Goal: Task Accomplishment & Management: Complete application form

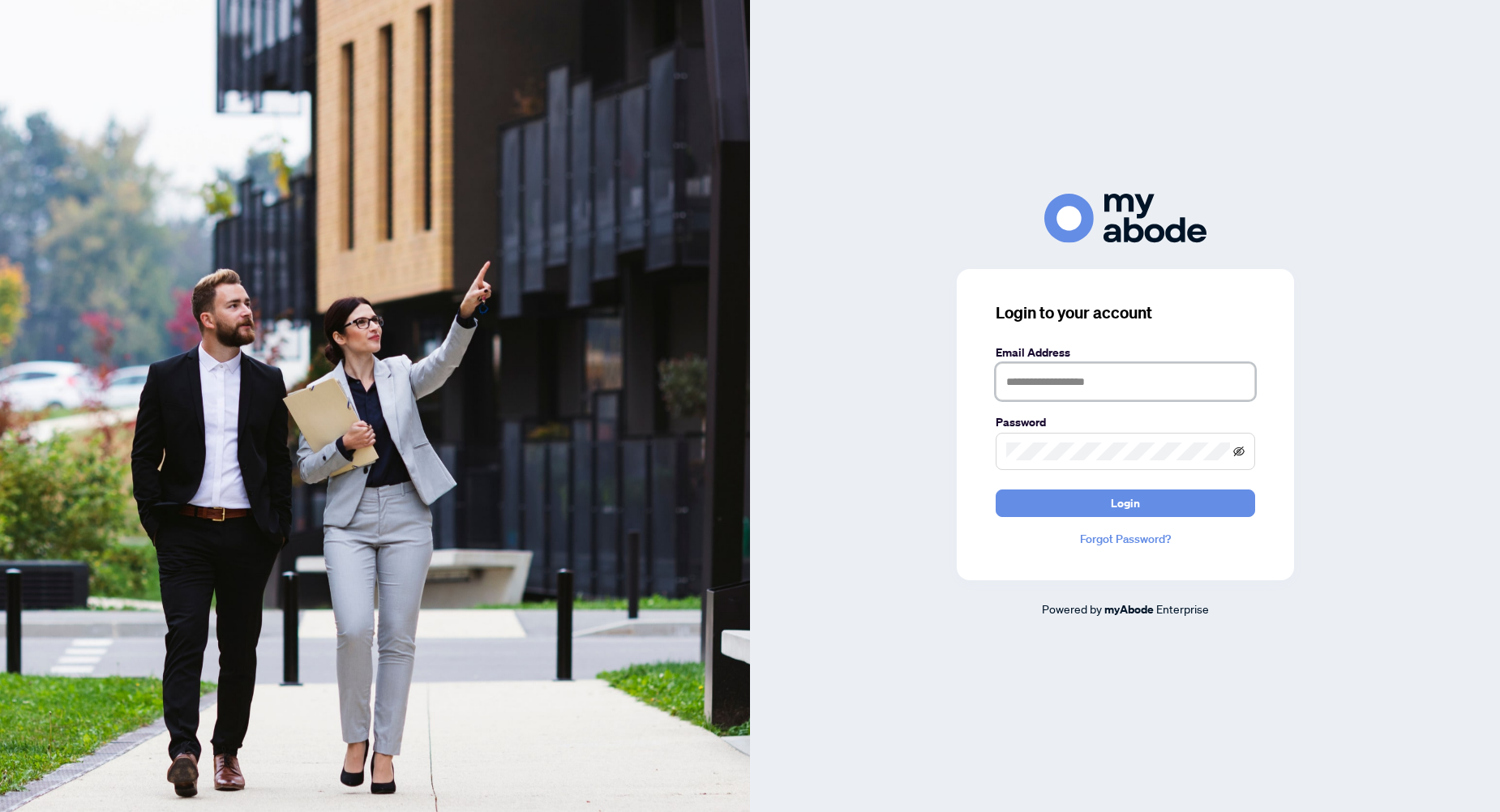
type input "**********"
click at [1237, 457] on icon "eye-invisible" at bounding box center [1238, 452] width 11 height 11
click at [1156, 506] on button "Login" at bounding box center [1125, 504] width 259 height 28
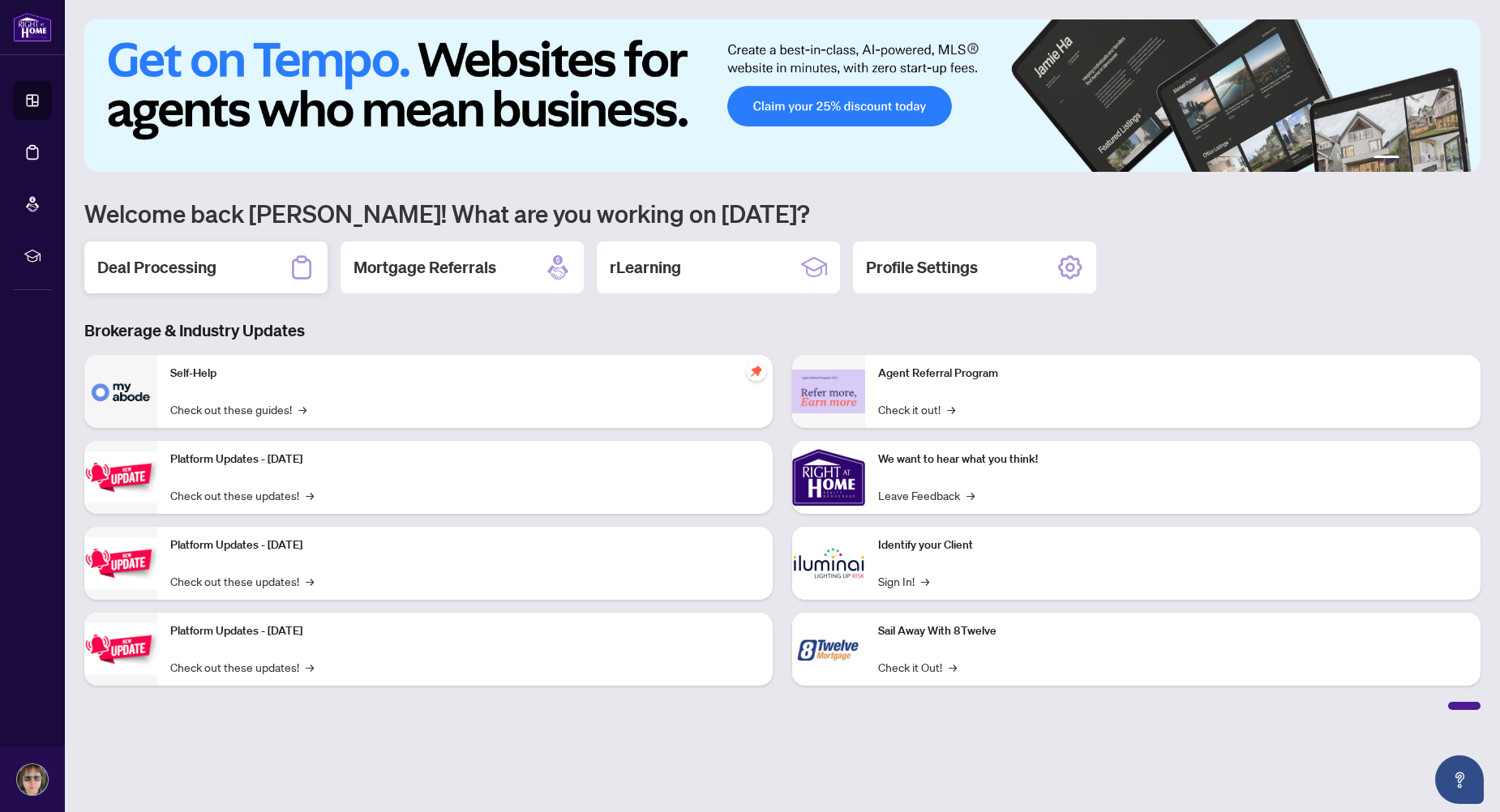
click at [179, 268] on h2 "Deal Processing" at bounding box center [157, 268] width 119 height 23
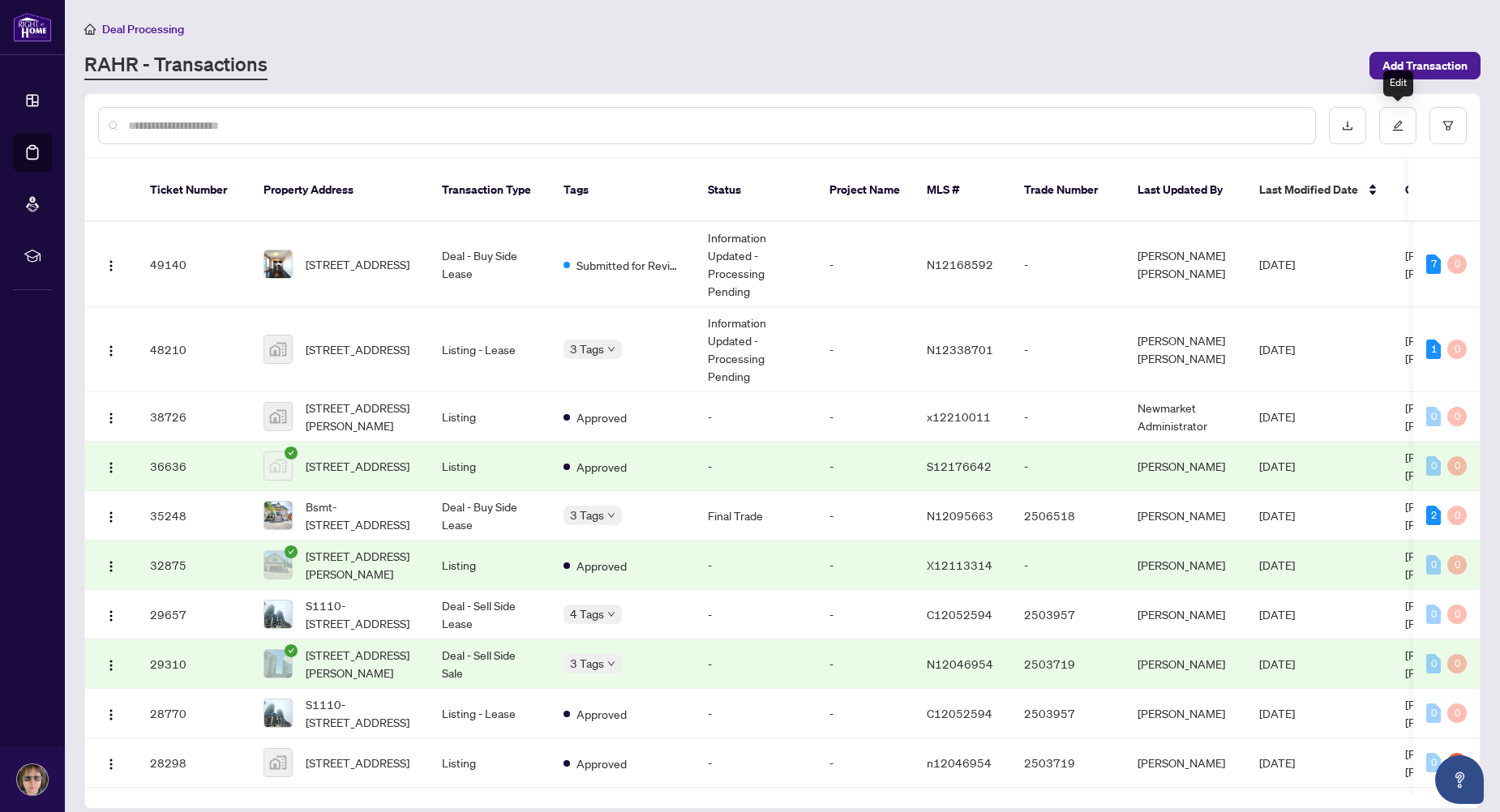
click at [1406, 74] on div "Edit" at bounding box center [1398, 84] width 30 height 26
click at [1411, 64] on span "Add Transaction" at bounding box center [1425, 66] width 85 height 26
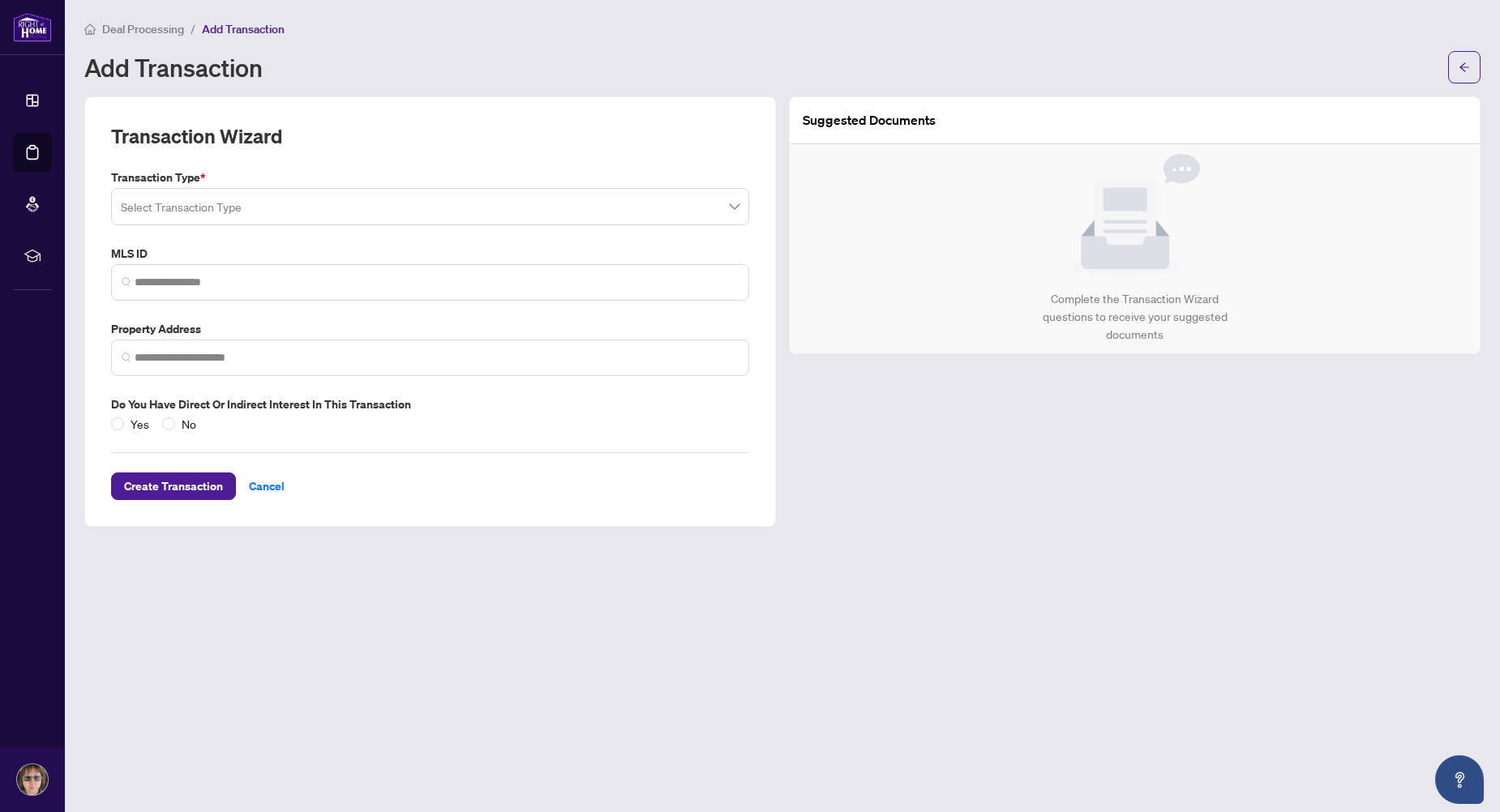
click at [237, 203] on input "search" at bounding box center [423, 209] width 604 height 36
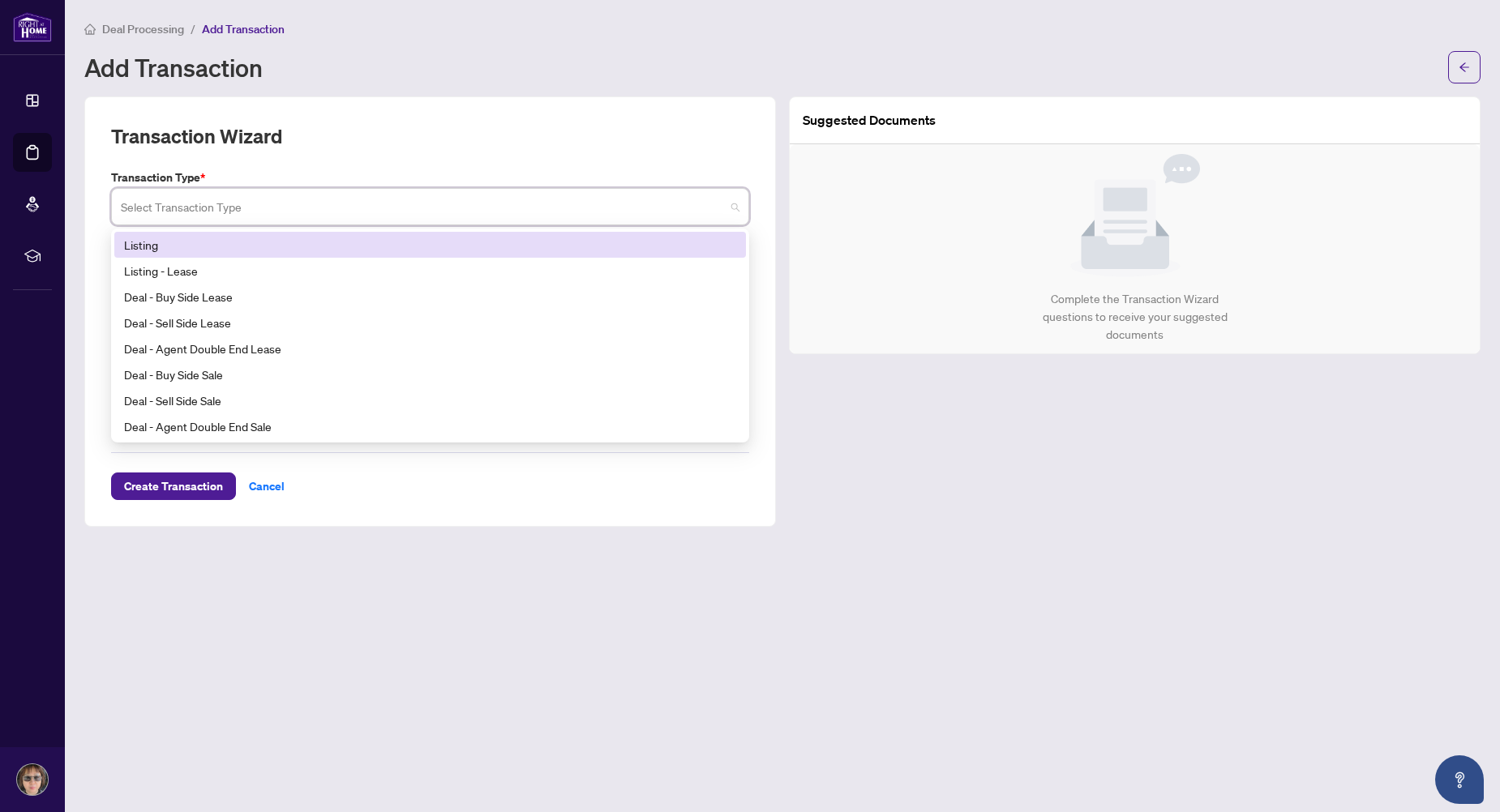
click at [182, 236] on div "Listing" at bounding box center [431, 245] width 613 height 18
click at [733, 209] on span at bounding box center [430, 206] width 619 height 31
click at [306, 242] on div "Listing" at bounding box center [431, 245] width 613 height 18
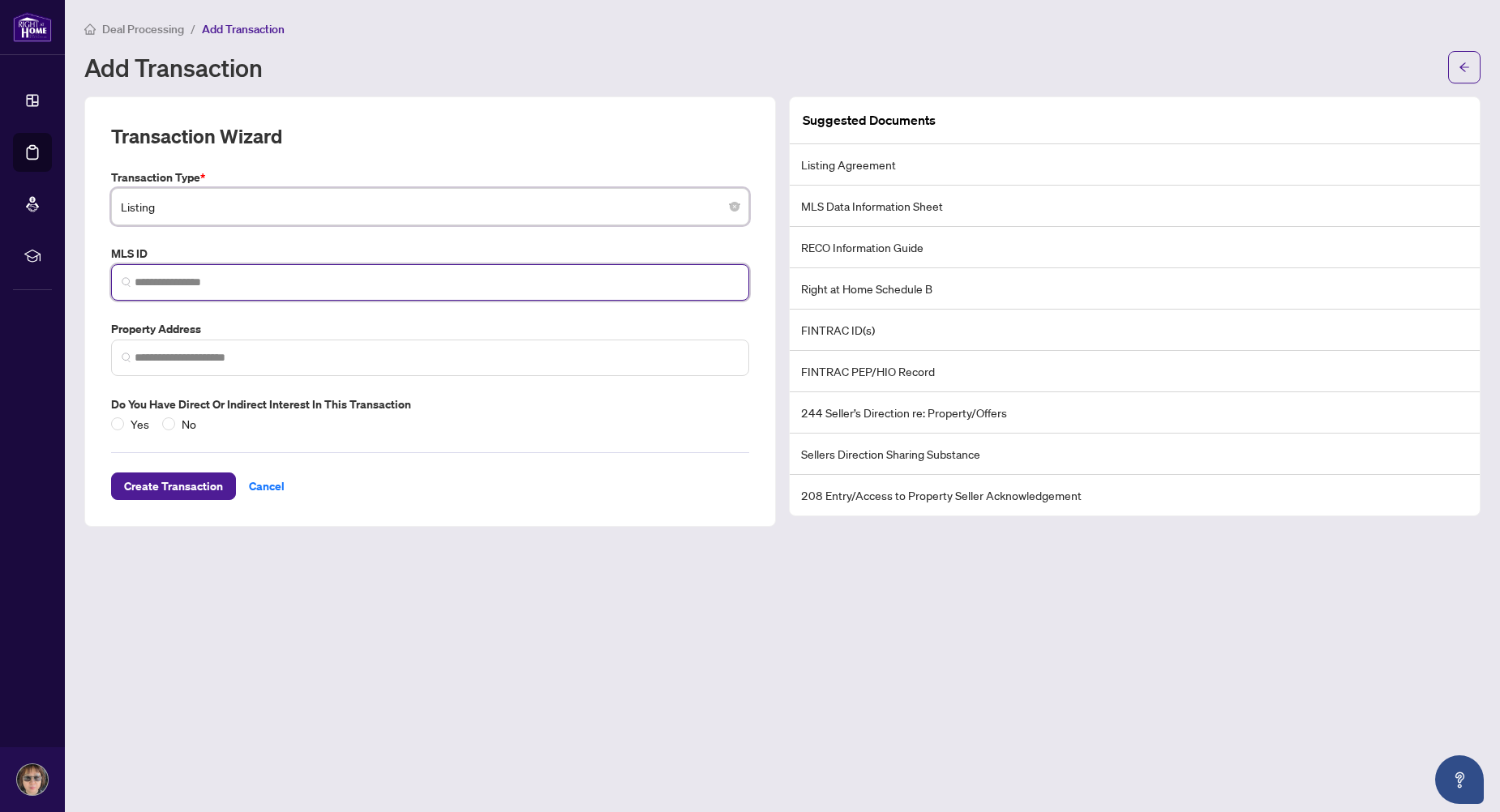
click at [251, 283] on input "search" at bounding box center [437, 282] width 604 height 17
click at [124, 359] on img at bounding box center [126, 357] width 10 height 10
type input "*********"
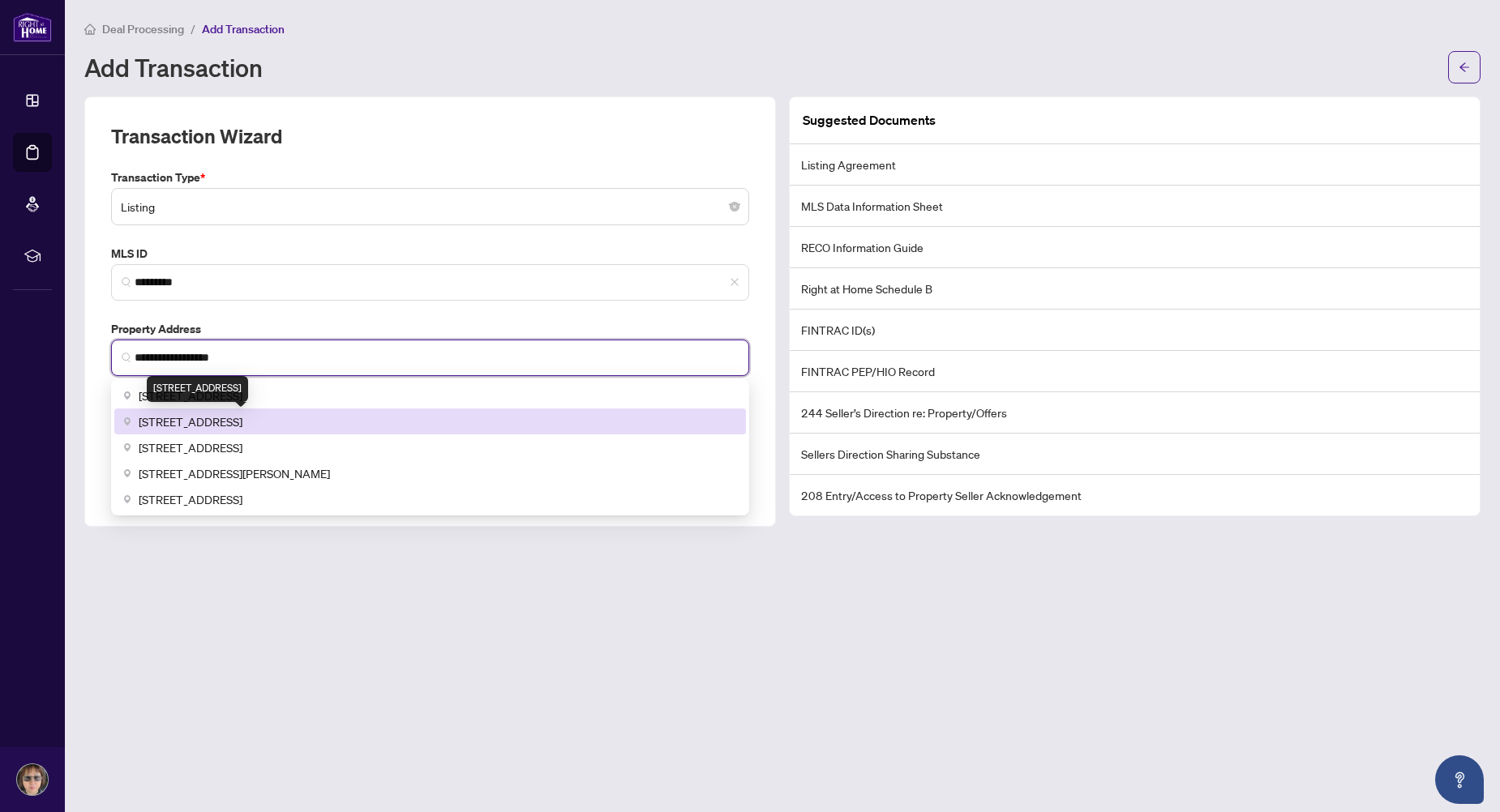
click at [207, 429] on span "688 Bayview Drive, Midland, ON, Canada" at bounding box center [190, 422] width 104 height 18
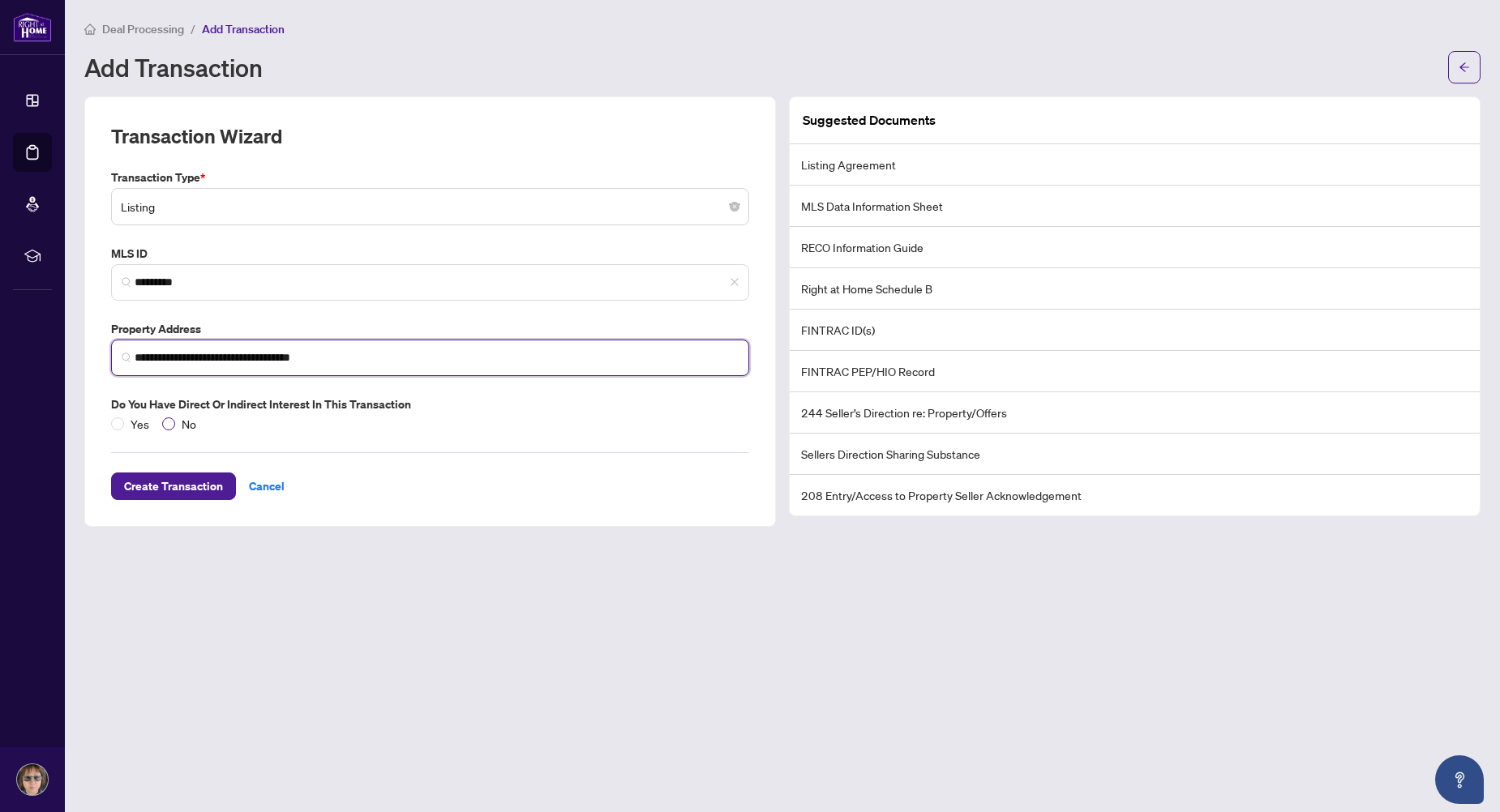
type input "**********"
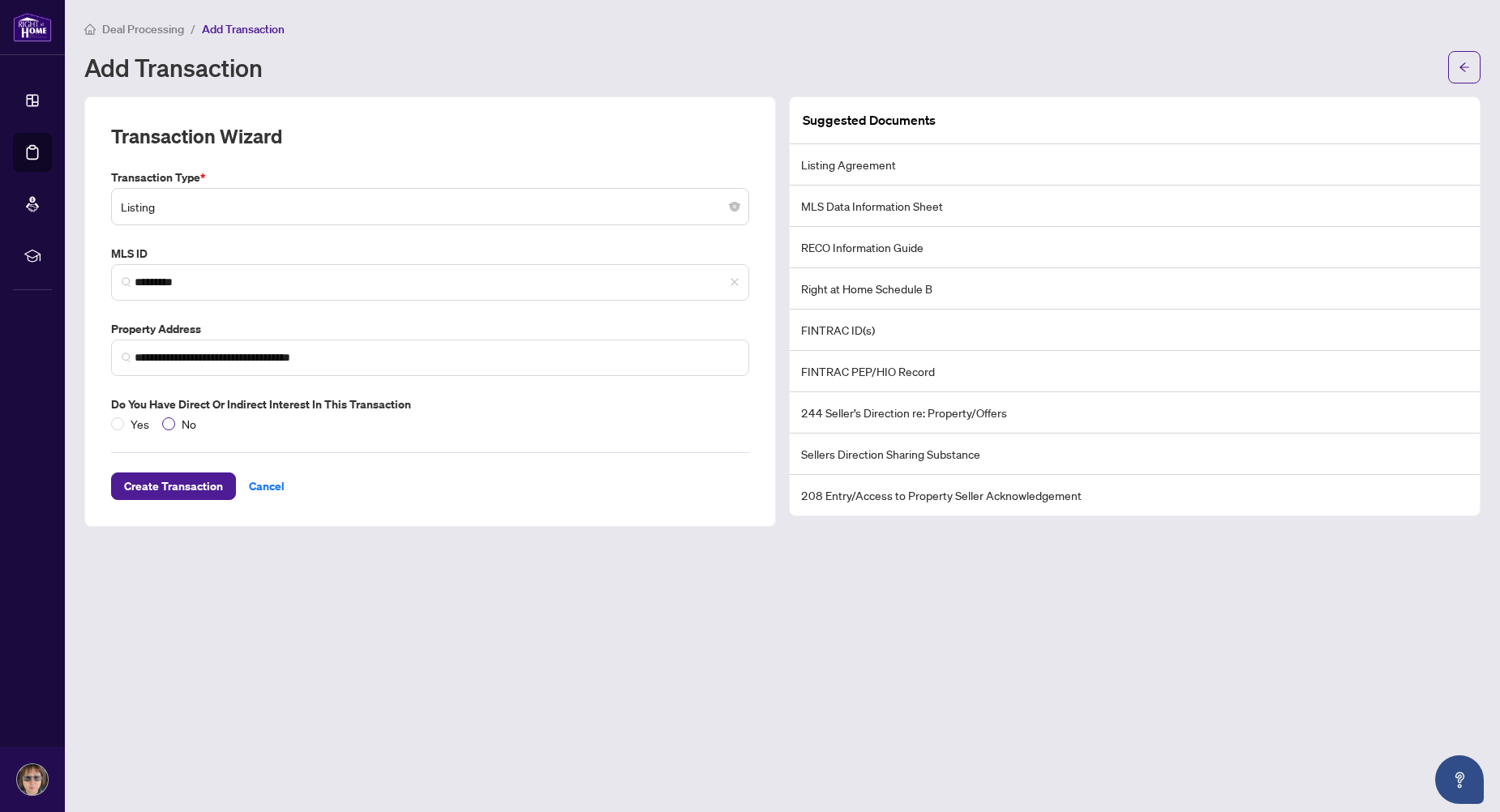
click at [189, 424] on span "No" at bounding box center [189, 424] width 28 height 18
click at [198, 482] on span "Create Transaction" at bounding box center [173, 486] width 99 height 26
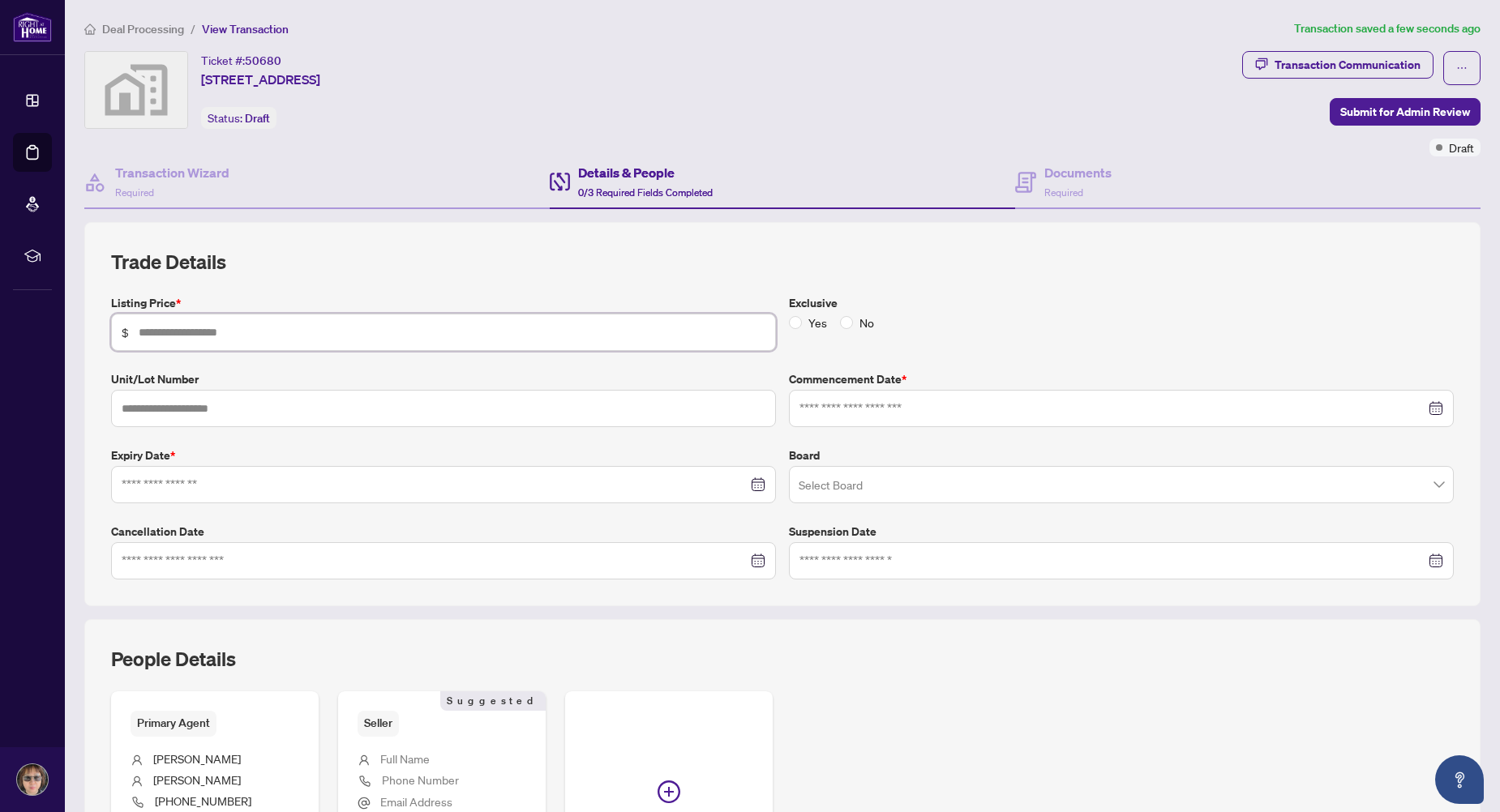
click at [208, 337] on input "text" at bounding box center [452, 332] width 627 height 18
type input "*******"
click at [859, 325] on span "No" at bounding box center [867, 323] width 28 height 18
click at [876, 405] on input at bounding box center [1112, 409] width 626 height 18
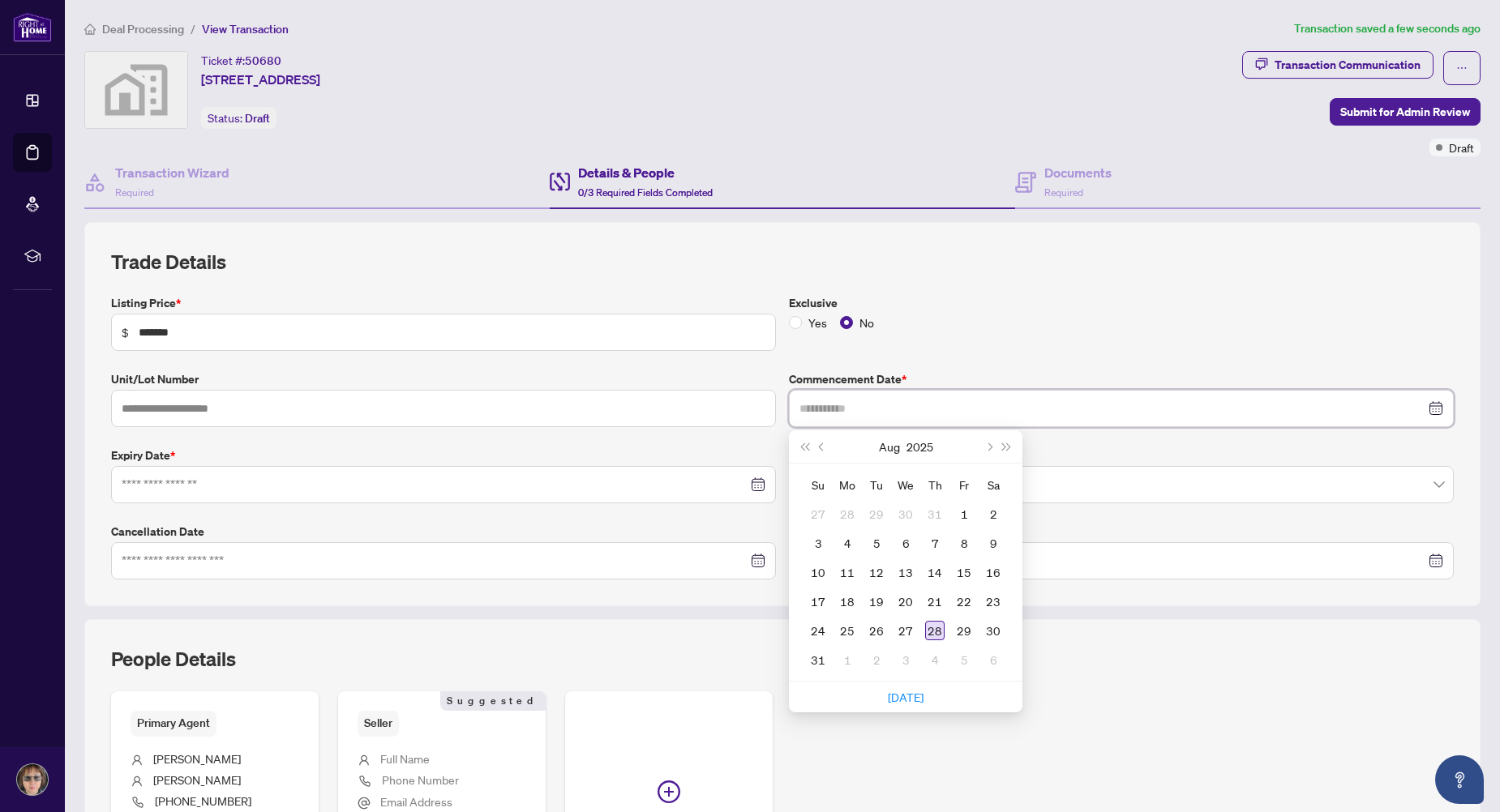
type input "**********"
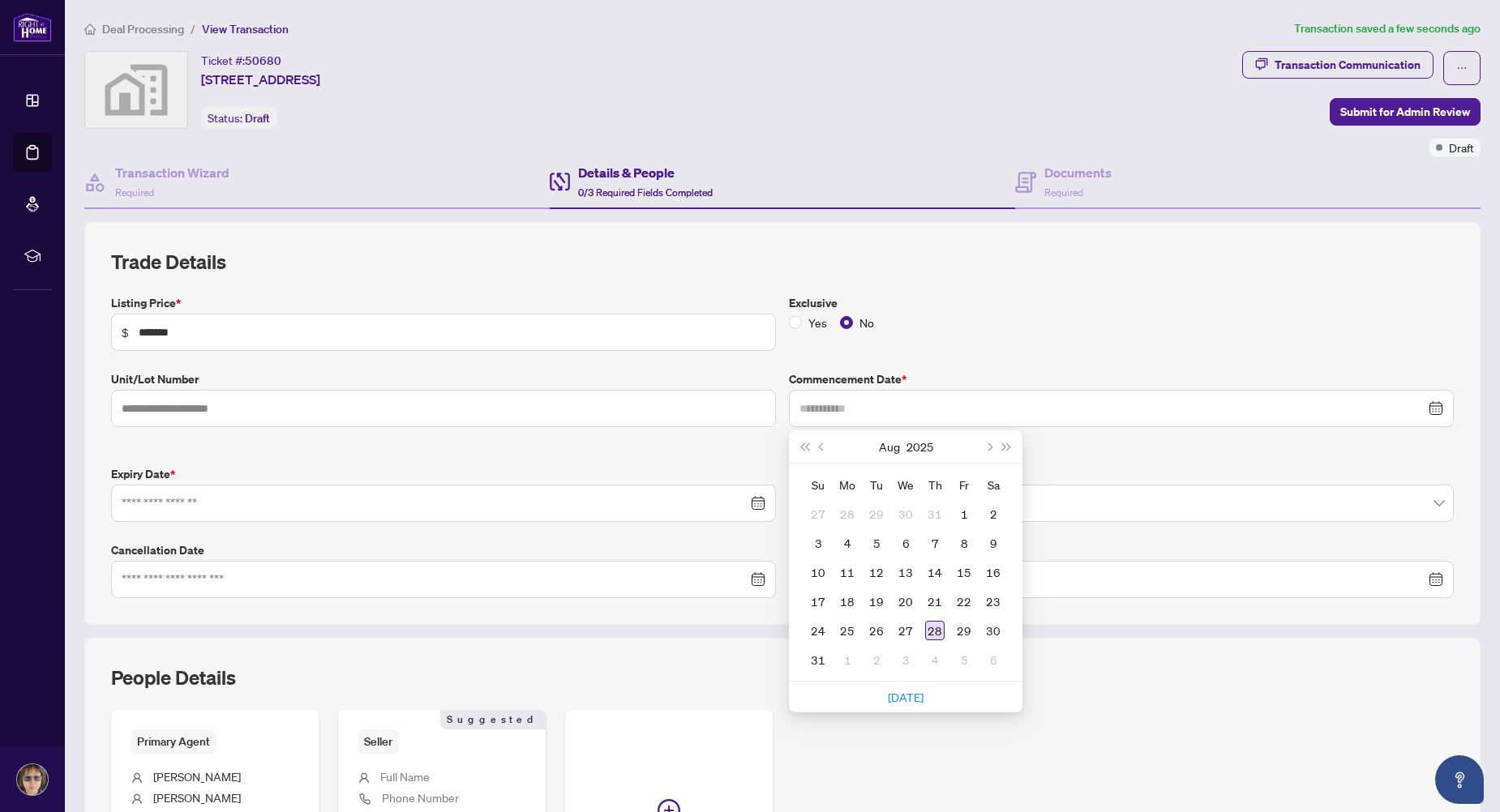
click at [930, 626] on div "28" at bounding box center [935, 631] width 19 height 19
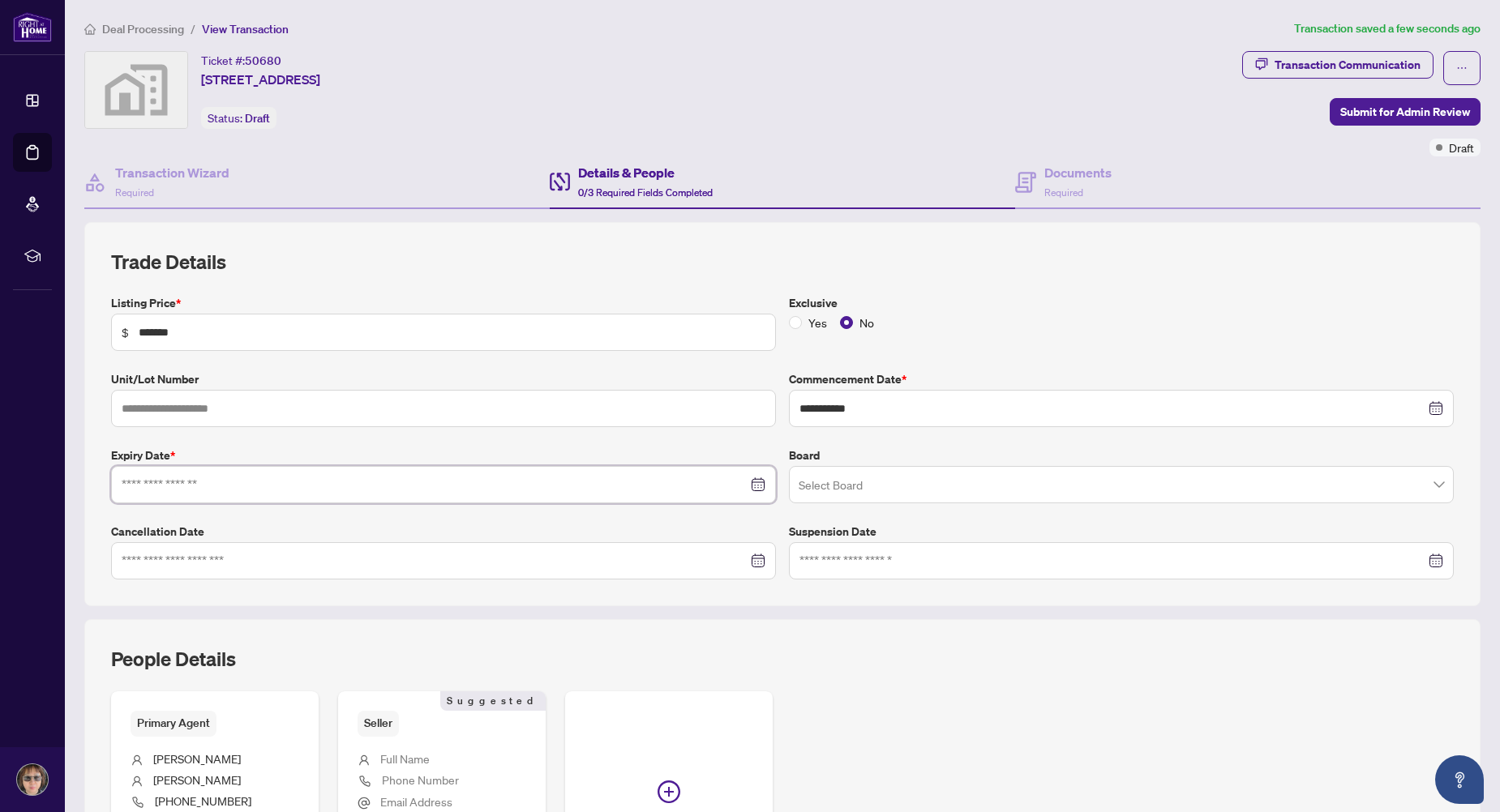
click at [215, 480] on input at bounding box center [434, 485] width 626 height 18
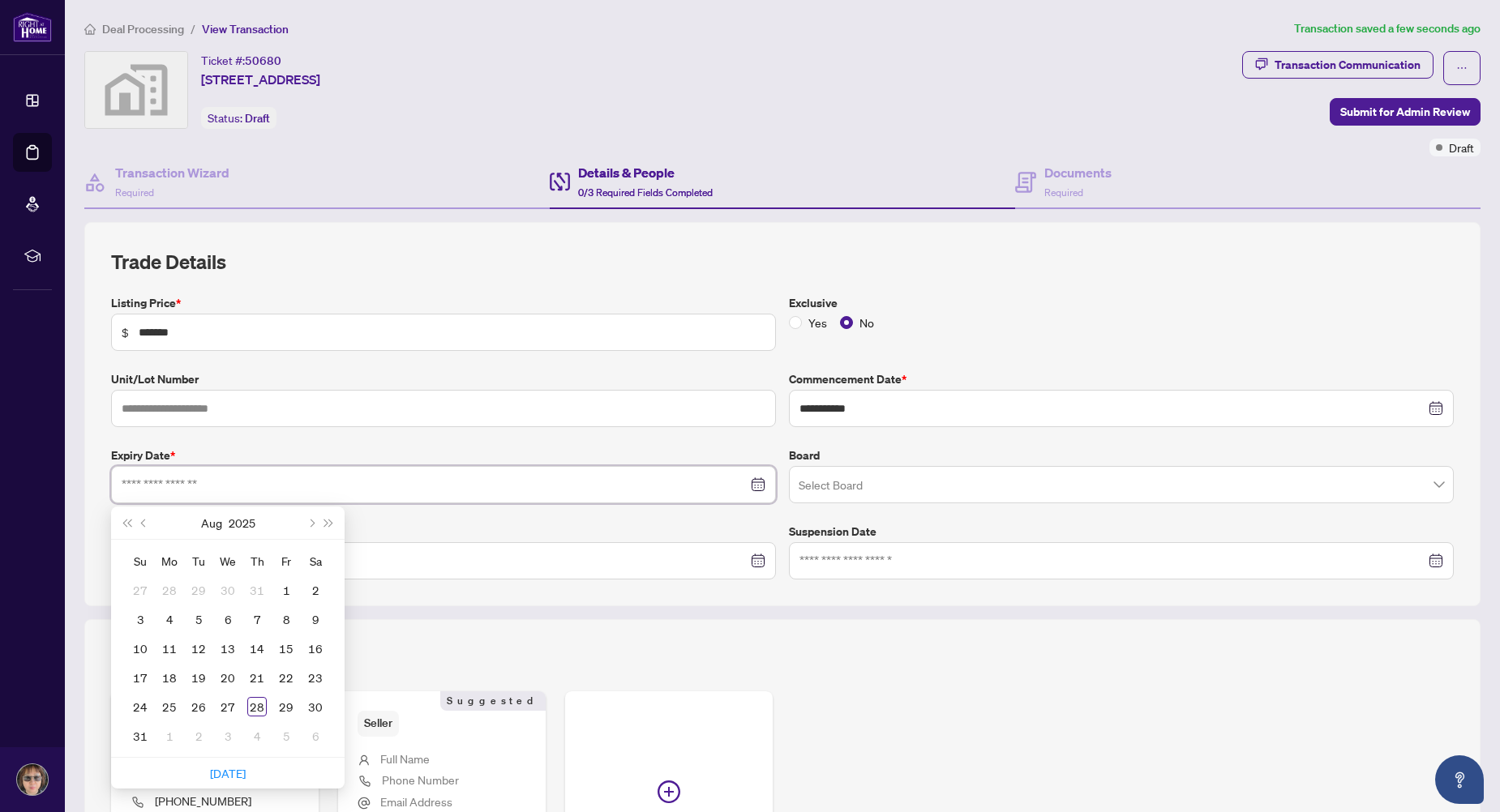
click at [753, 487] on div at bounding box center [444, 485] width 644 height 18
click at [744, 483] on div at bounding box center [444, 485] width 644 height 18
click at [756, 483] on div at bounding box center [444, 485] width 644 height 18
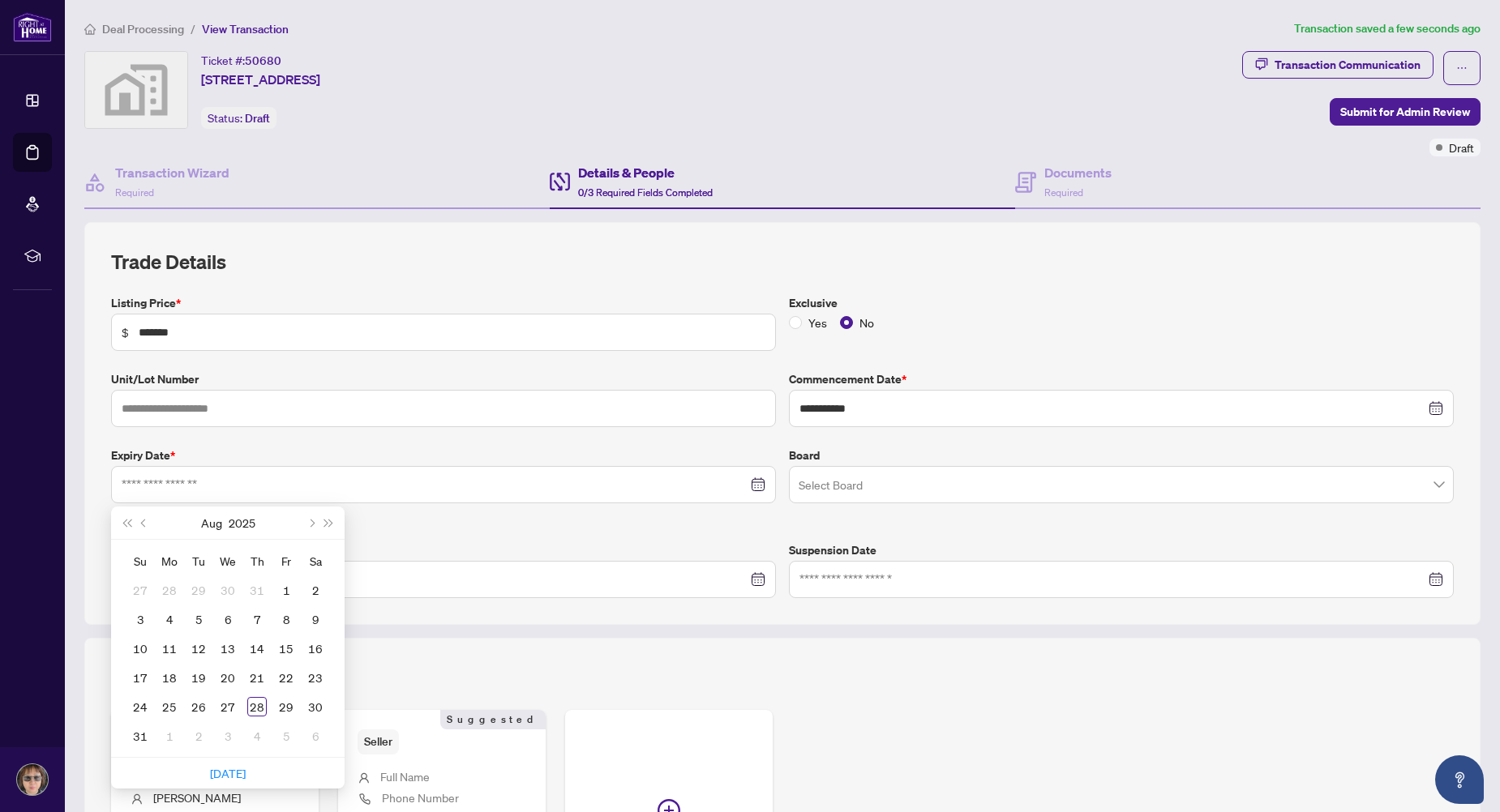
drag, startPoint x: 403, startPoint y: 461, endPoint x: 395, endPoint y: 468, distance: 10.6
click at [401, 461] on label "Expiry Date *" at bounding box center [444, 456] width 665 height 18
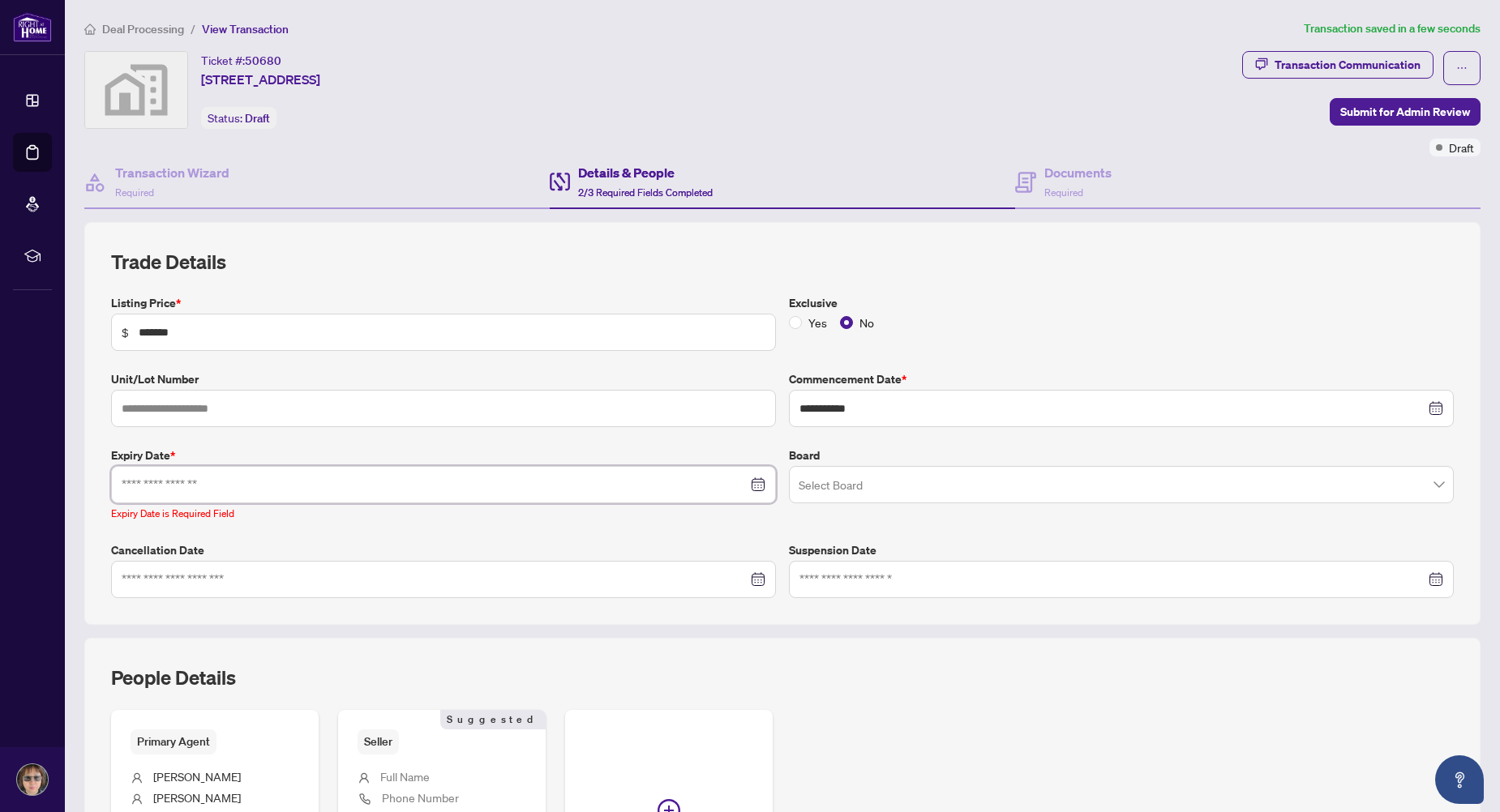
click at [264, 480] on input at bounding box center [434, 485] width 626 height 18
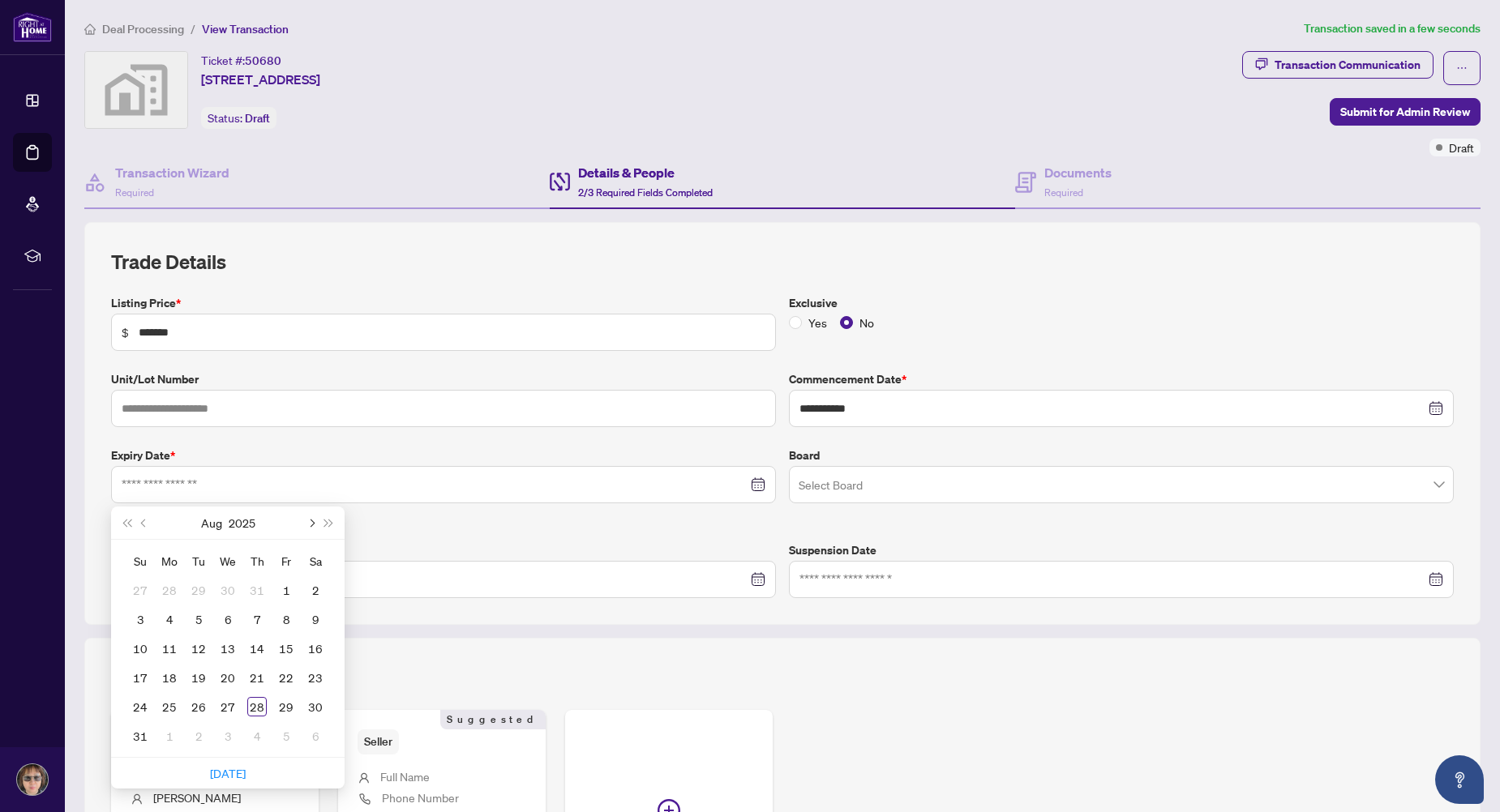
click at [310, 523] on span "Next month (PageDown)" at bounding box center [310, 522] width 8 height 8
type input "**********"
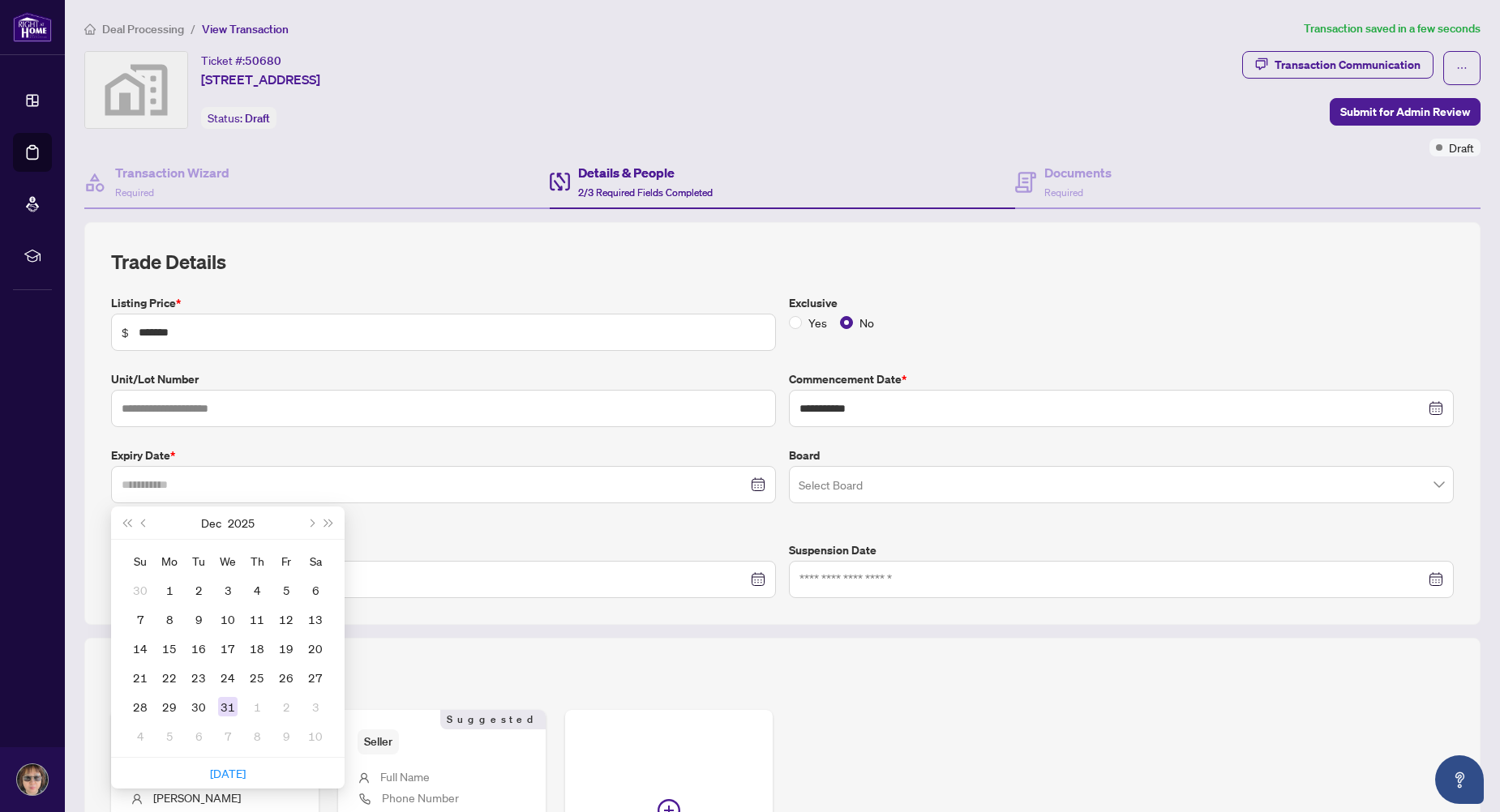
click at [224, 706] on div "31" at bounding box center [228, 707] width 19 height 19
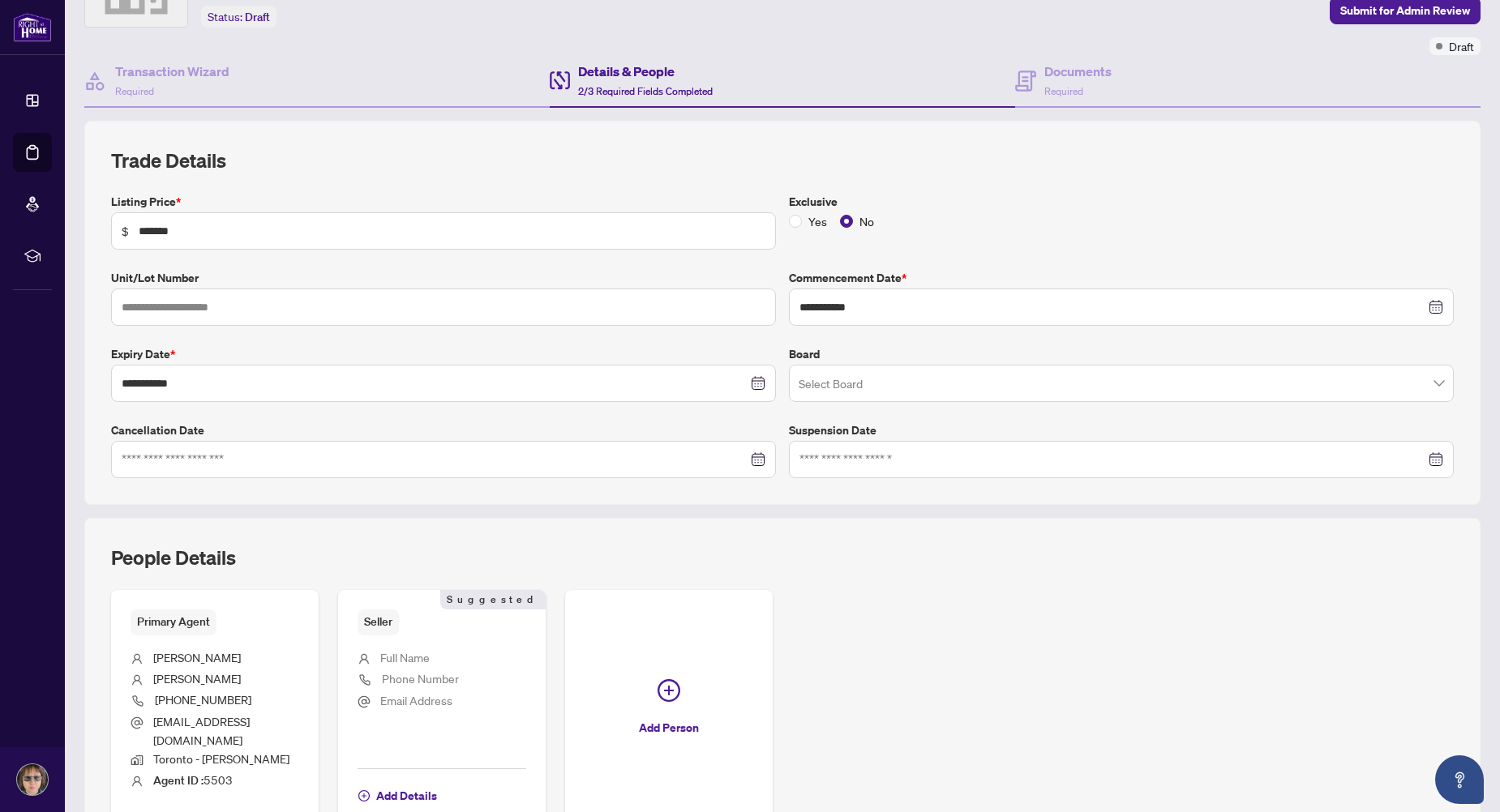
scroll to position [162, 0]
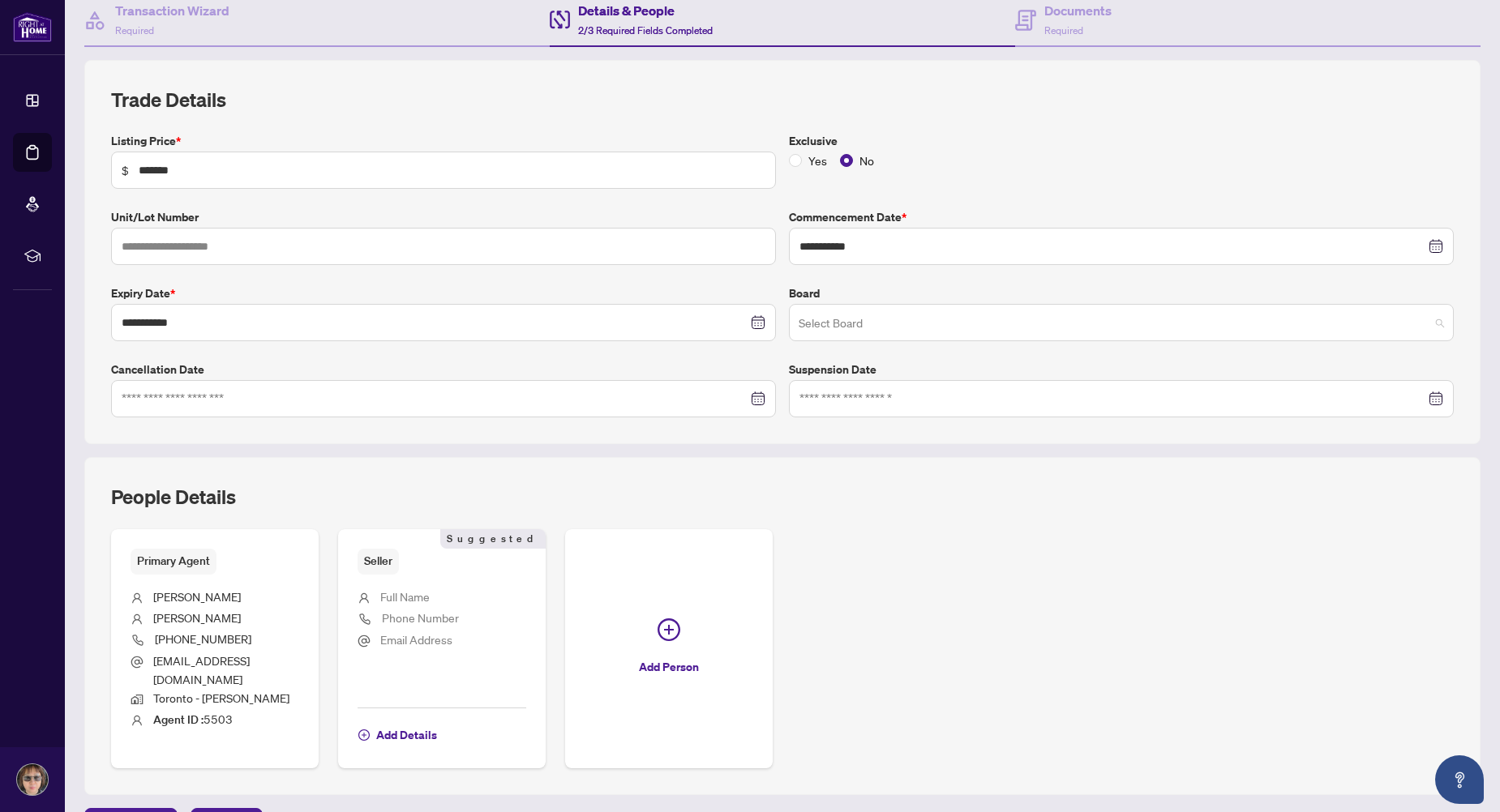
click at [1426, 326] on span at bounding box center [1121, 322] width 645 height 31
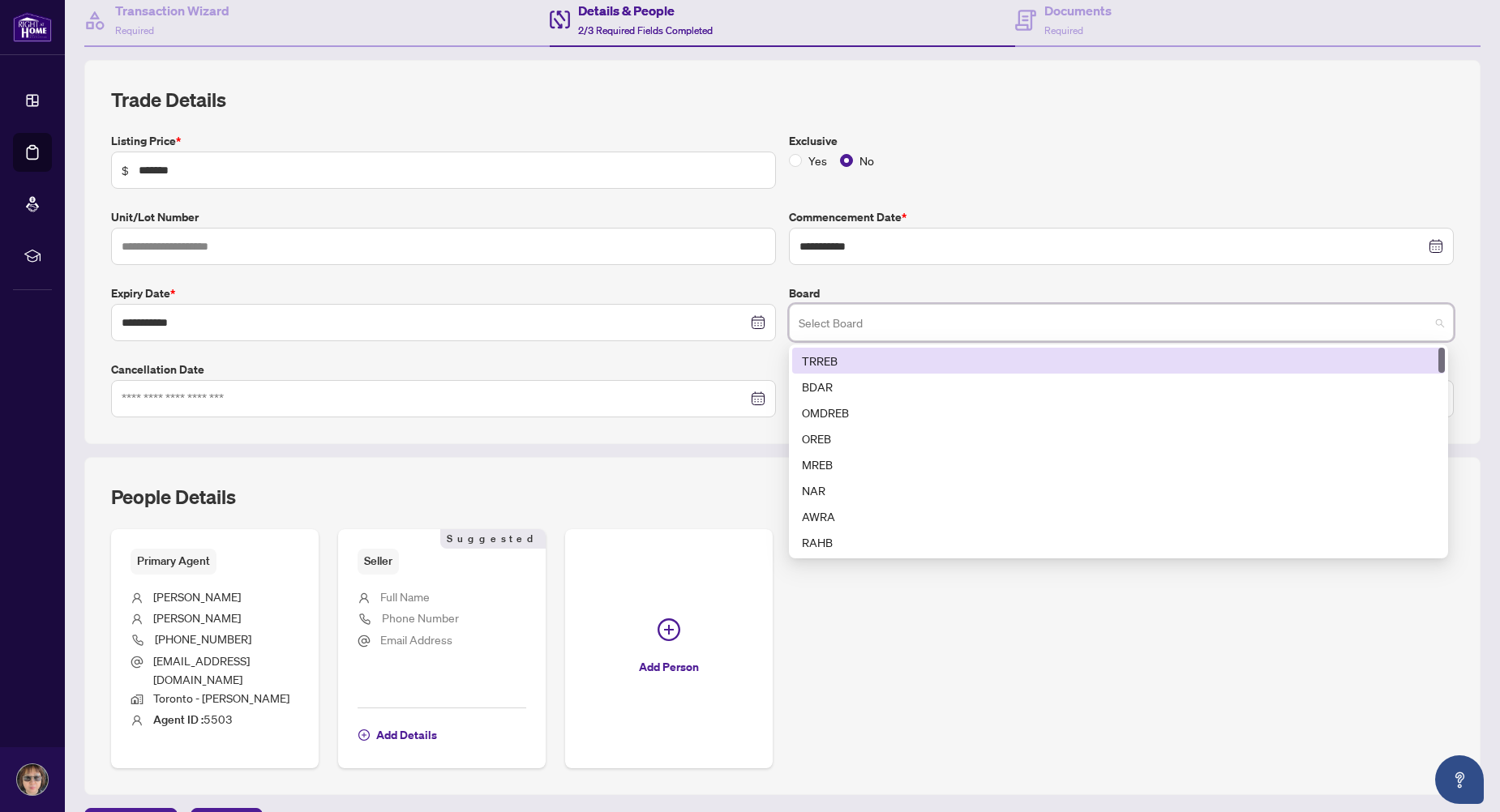
click at [868, 355] on div "TRREB" at bounding box center [1118, 360] width 634 height 18
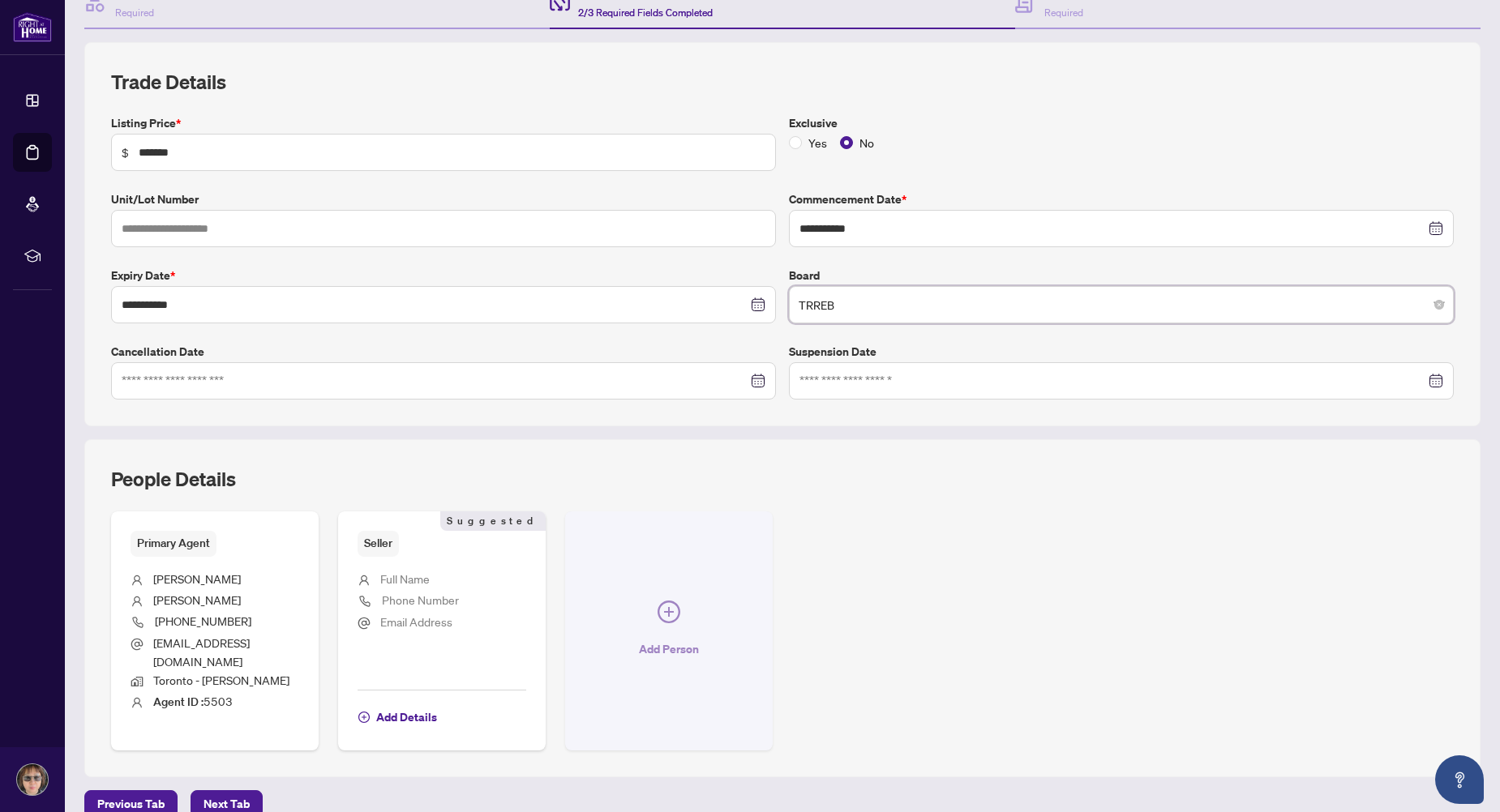
scroll to position [204, 0]
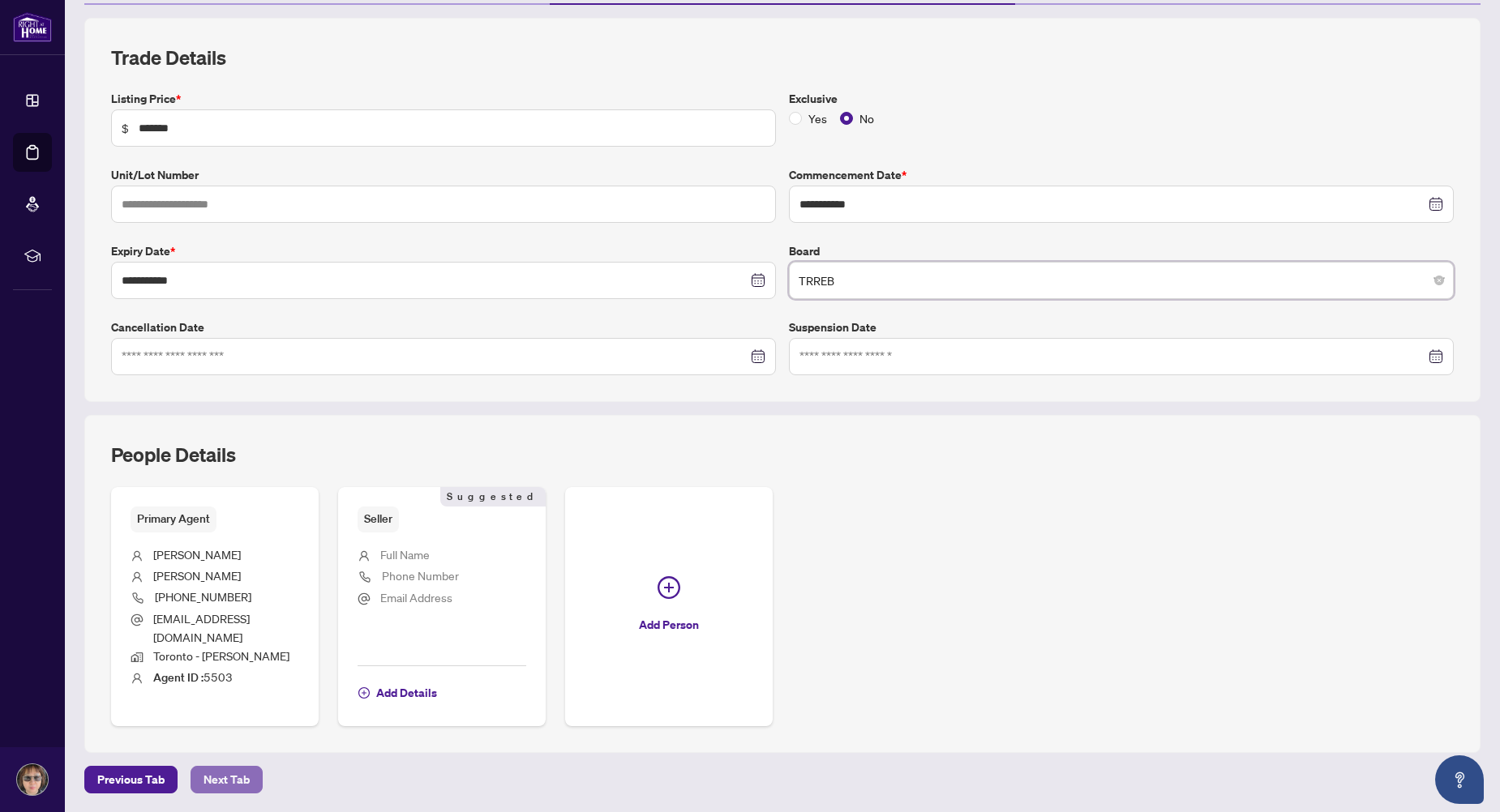
click at [238, 777] on span "Next Tab" at bounding box center [227, 780] width 46 height 26
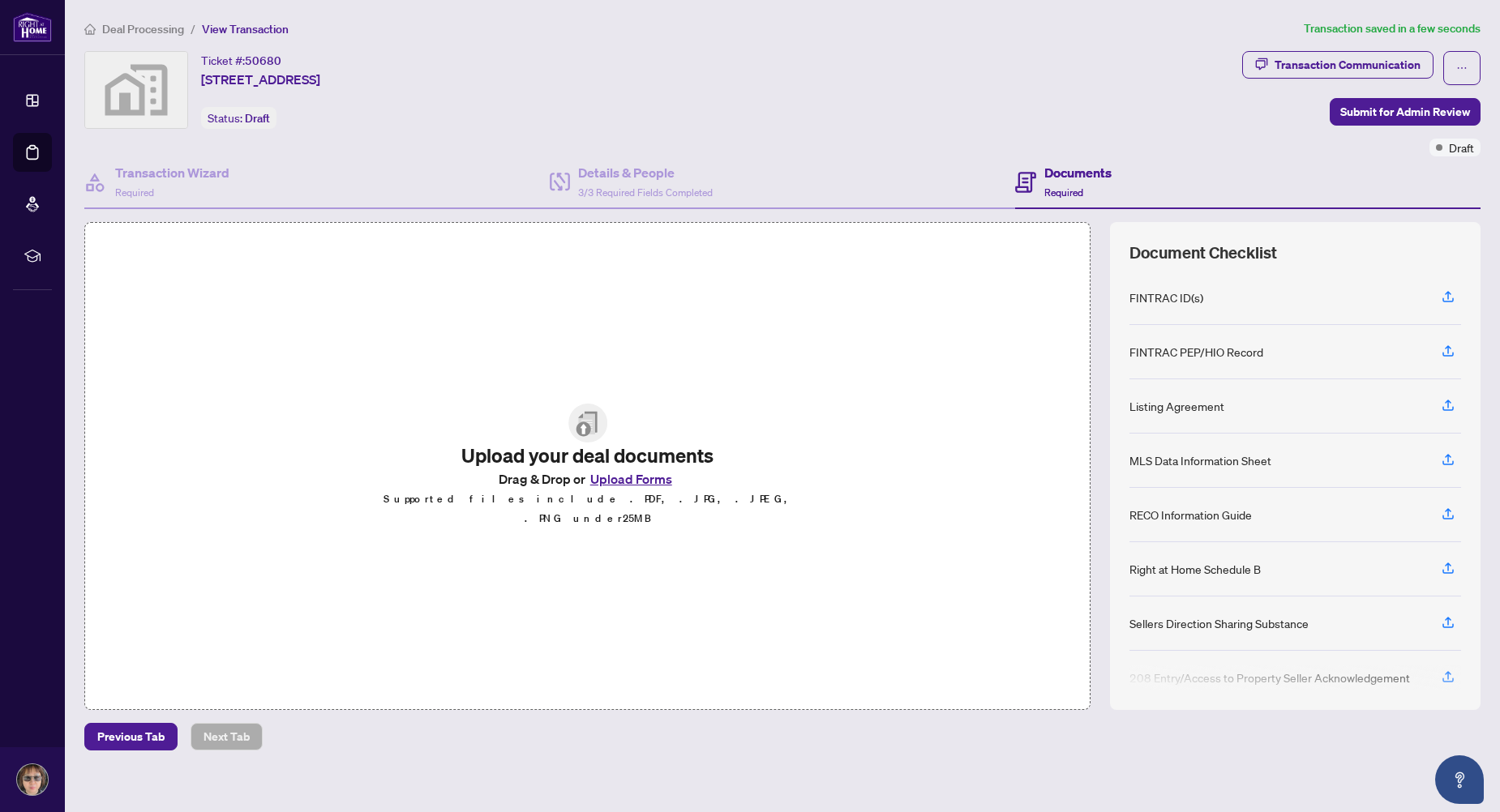
click at [657, 490] on button "Upload Forms" at bounding box center [631, 480] width 92 height 21
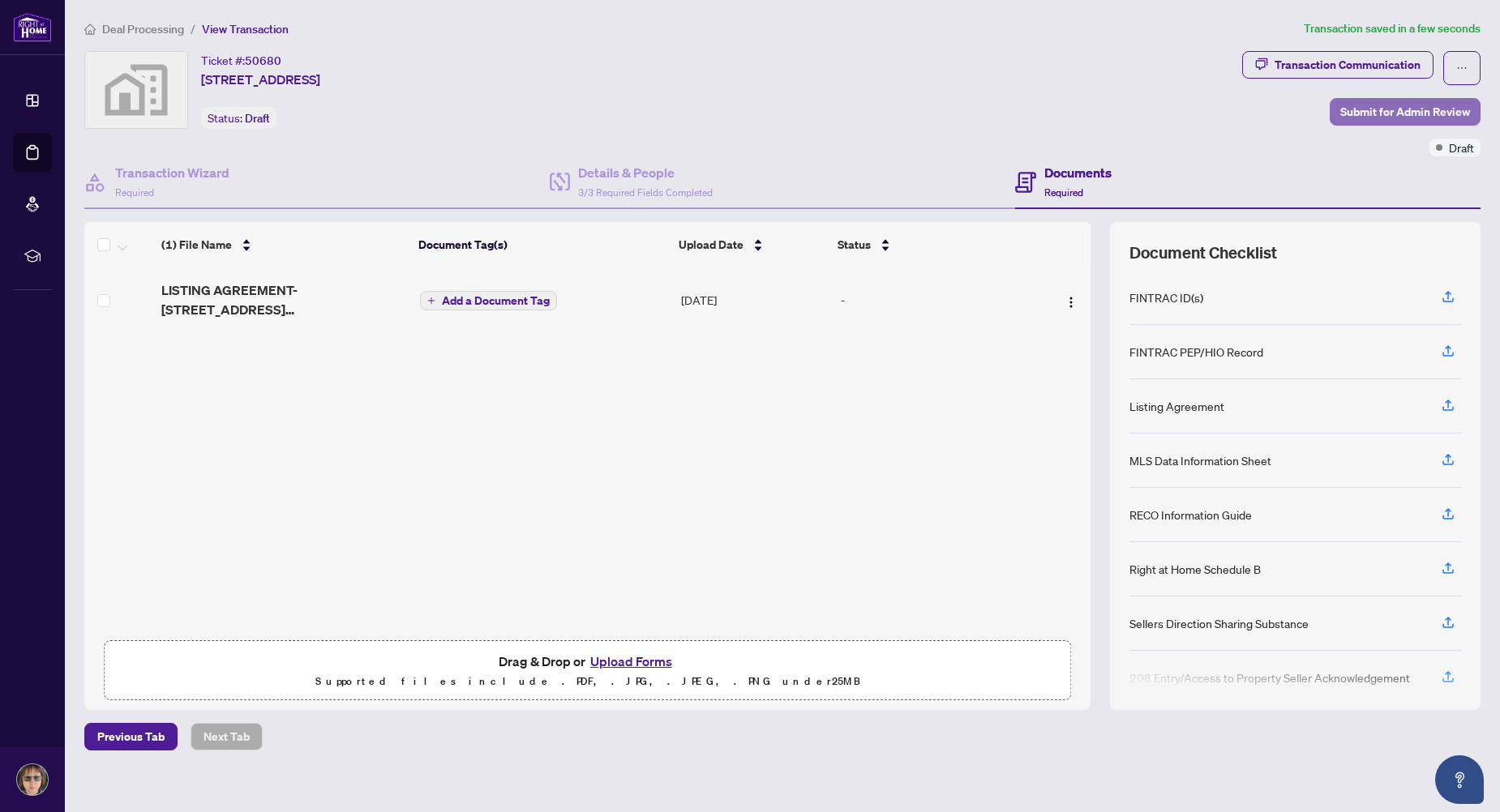
click at [1403, 116] on span "Submit for Admin Review" at bounding box center [1405, 112] width 130 height 26
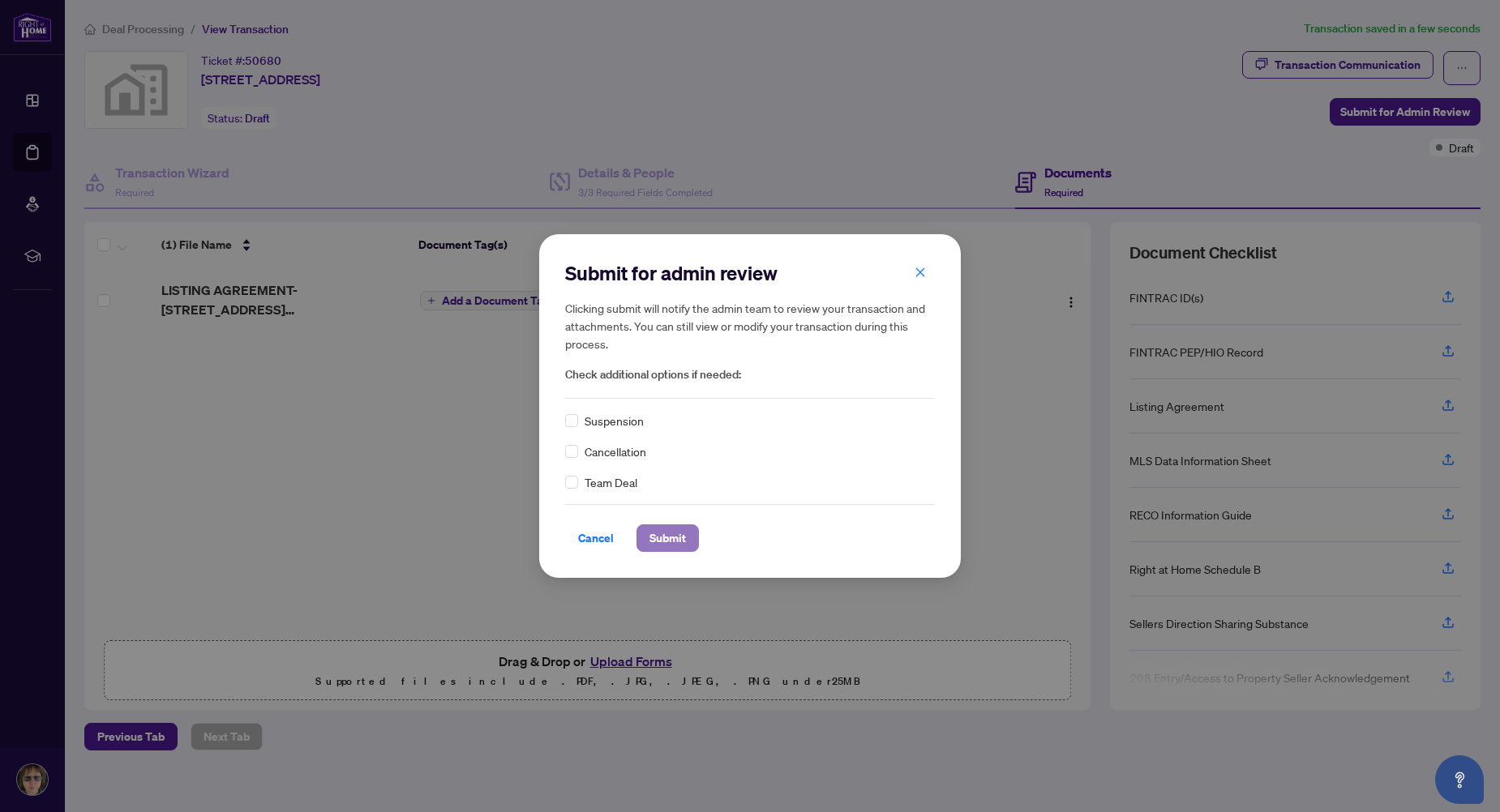
click at [665, 534] on span "Submit" at bounding box center [668, 538] width 37 height 26
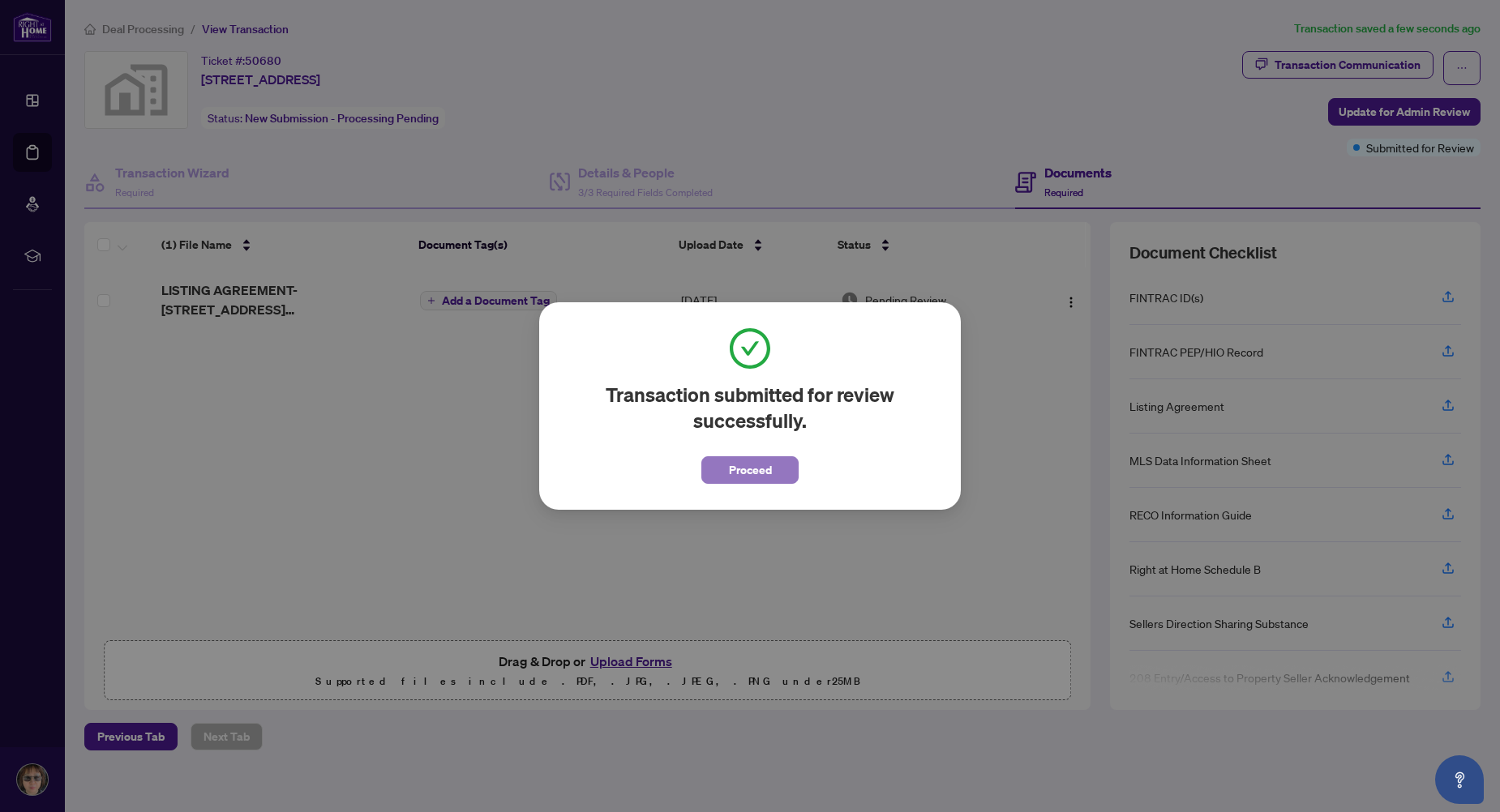
click at [741, 467] on span "Proceed" at bounding box center [750, 471] width 43 height 26
